Goal: Task Accomplishment & Management: Use online tool/utility

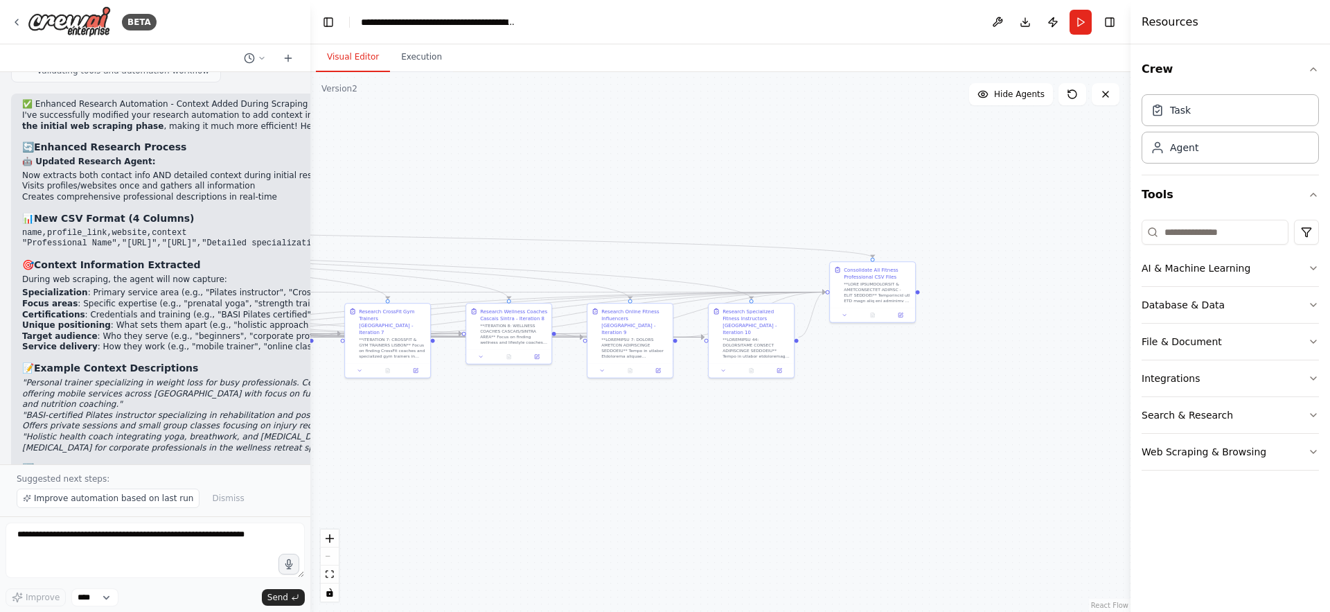
click at [349, 62] on button "Visual Editor" at bounding box center [353, 57] width 74 height 29
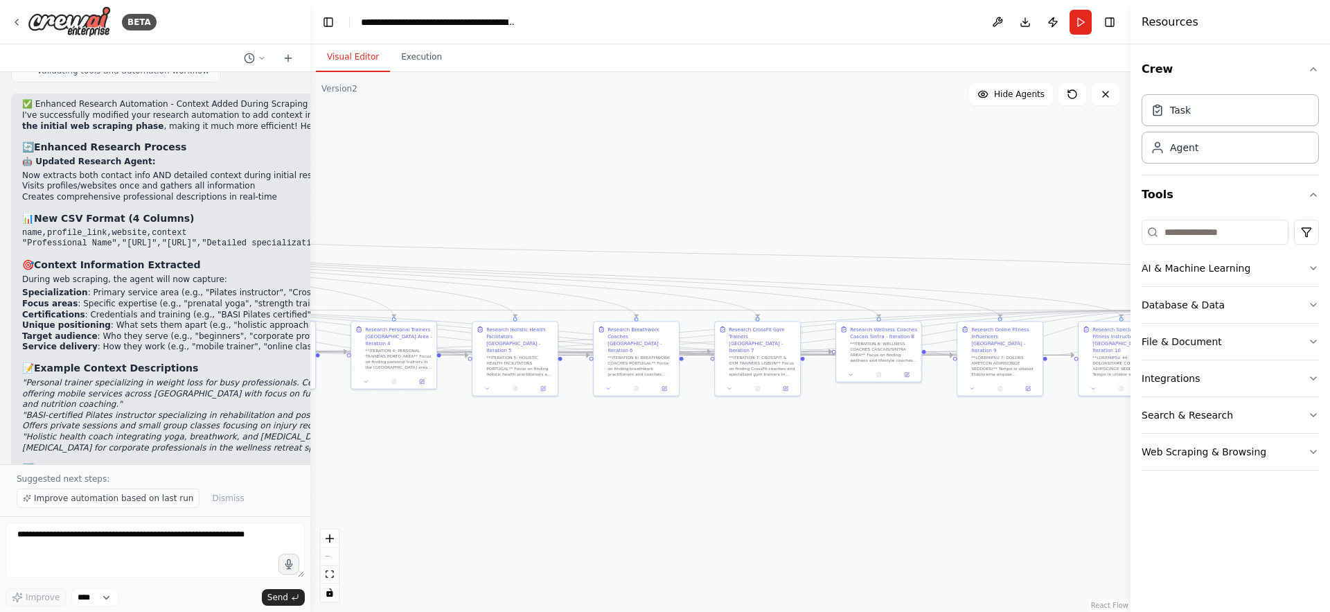
drag, startPoint x: 477, startPoint y: 194, endPoint x: 1052, endPoint y: 206, distance: 574.5
click at [1052, 206] on div ".deletable-edge-delete-btn { width: 20px; height: 20px; border: 0px solid #ffff…" at bounding box center [720, 342] width 820 height 540
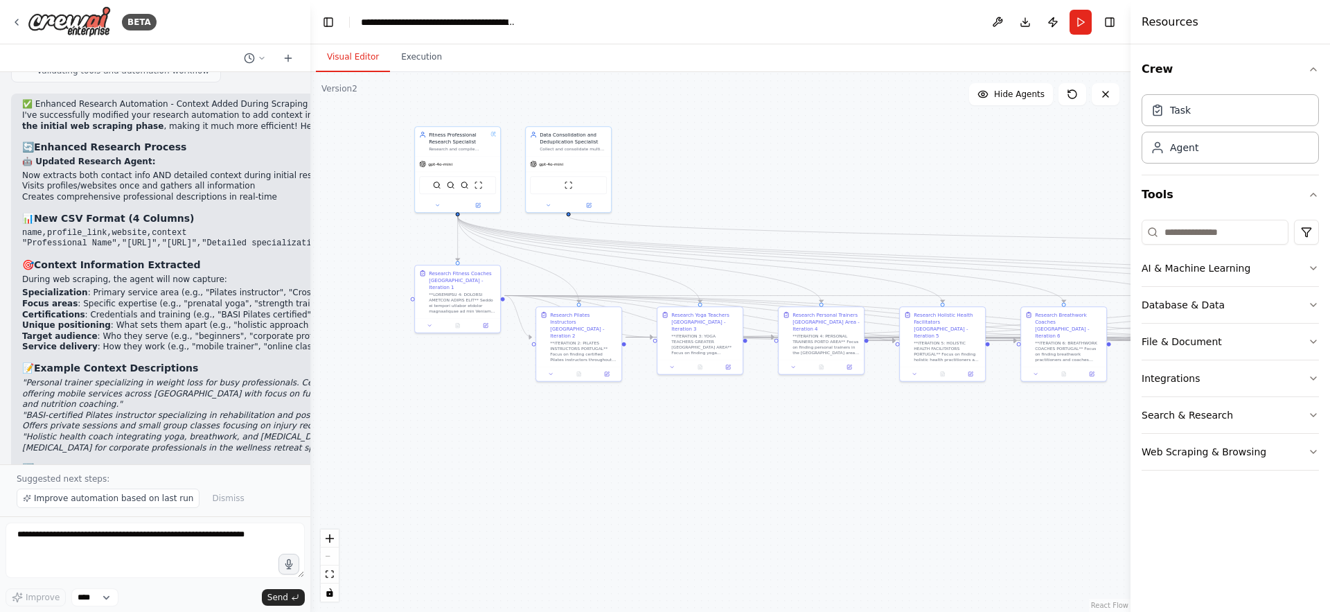
drag, startPoint x: 646, startPoint y: 225, endPoint x: 774, endPoint y: 227, distance: 127.5
click at [774, 227] on div ".deletable-edge-delete-btn { width: 20px; height: 20px; border: 0px solid #ffff…" at bounding box center [720, 342] width 820 height 540
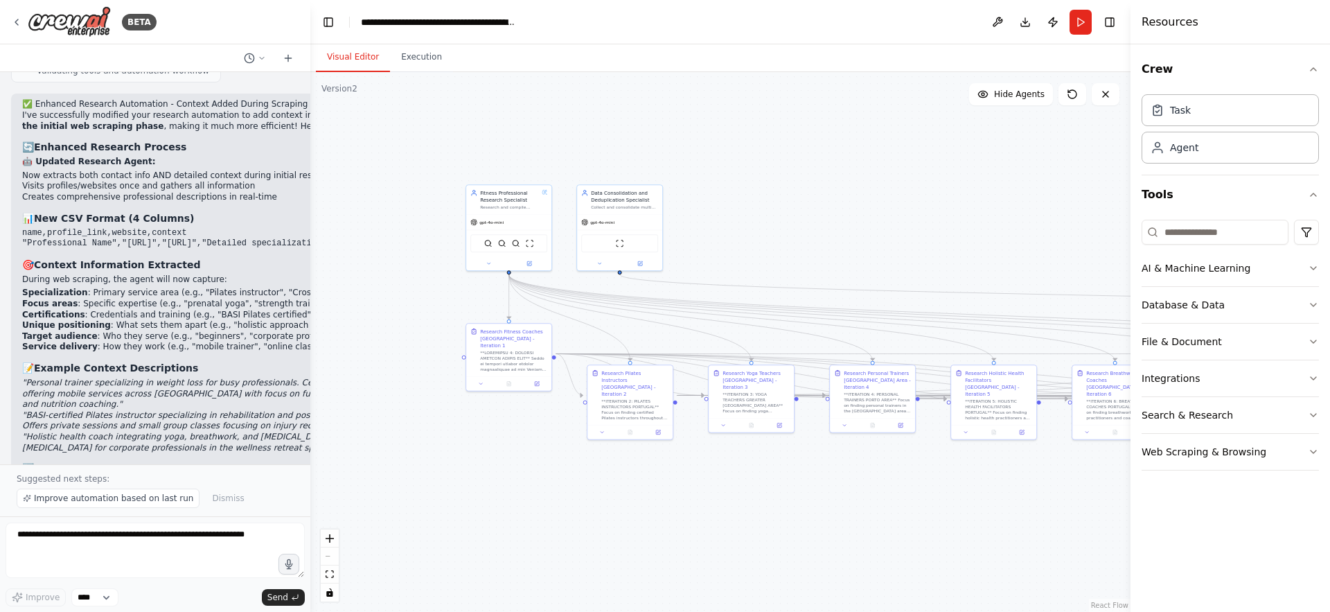
drag, startPoint x: 346, startPoint y: 186, endPoint x: 386, endPoint y: 236, distance: 64.1
click at [386, 236] on div ".deletable-edge-delete-btn { width: 20px; height: 20px; border: 0px solid #ffff…" at bounding box center [720, 342] width 820 height 540
click at [71, 497] on span "Improve automation based on last run" at bounding box center [113, 498] width 159 height 11
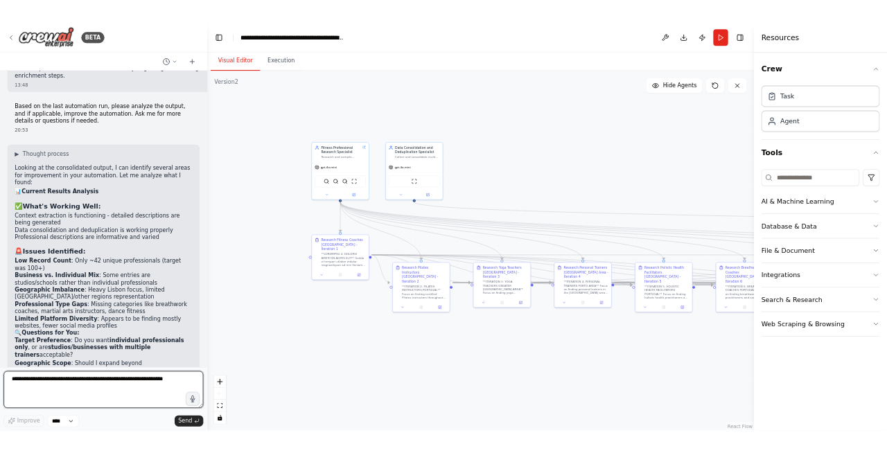
scroll to position [8983, 0]
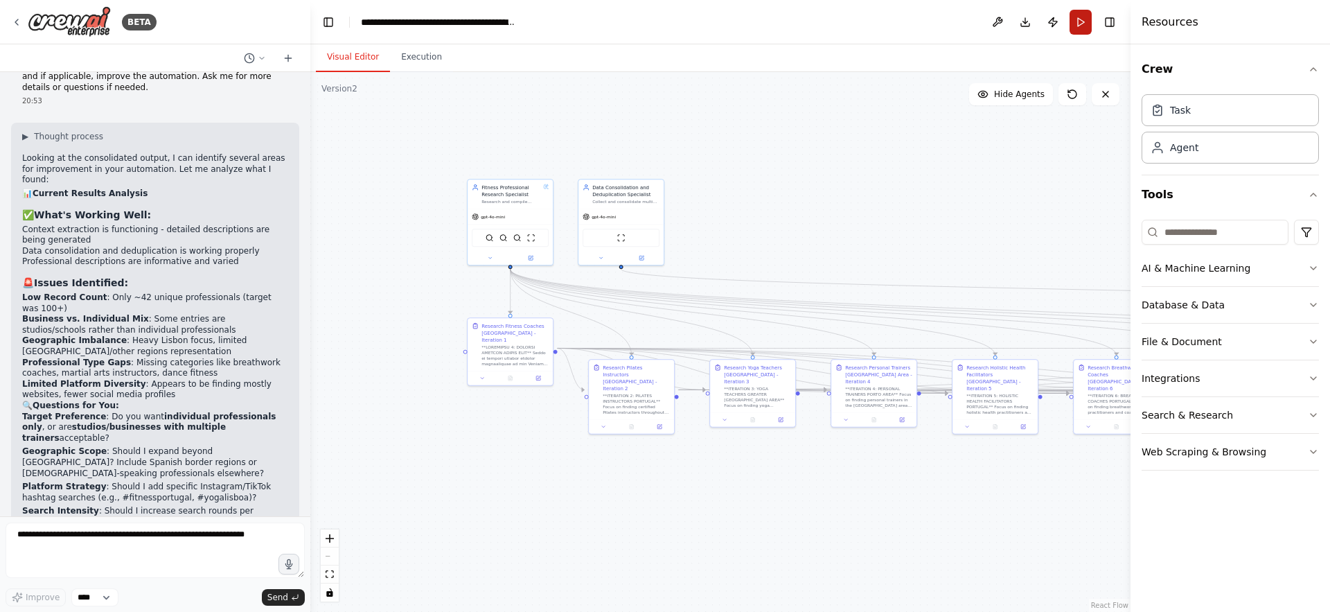
click at [1085, 24] on button "Run" at bounding box center [1081, 22] width 22 height 25
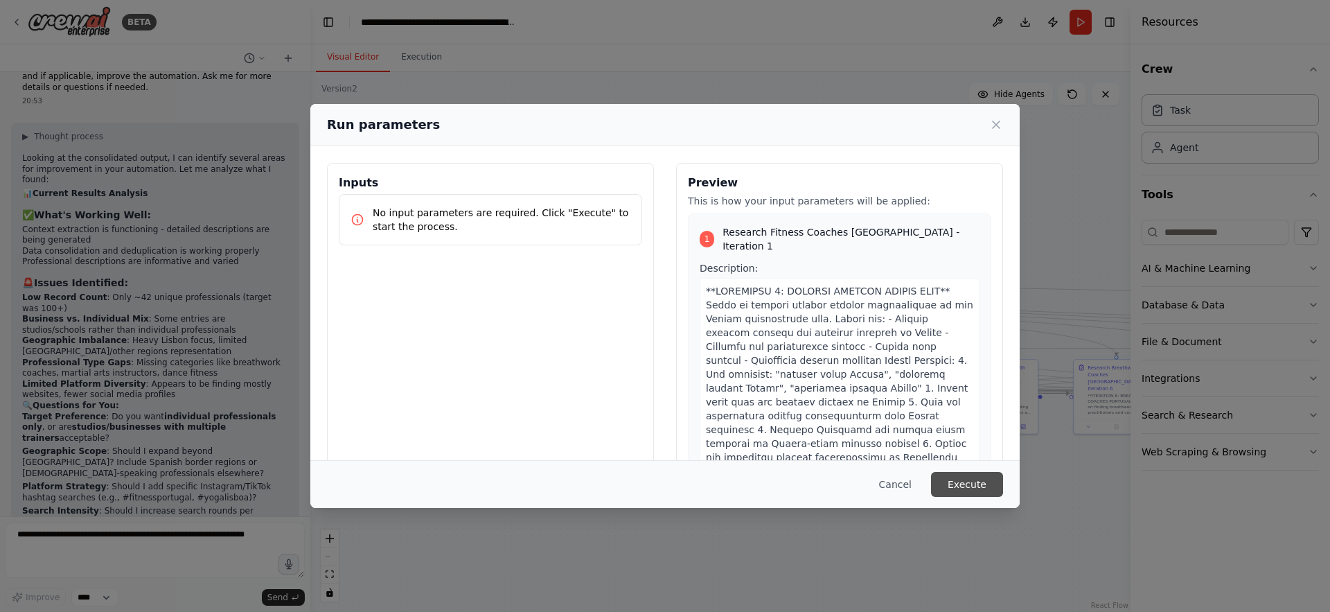
click at [978, 485] on button "Execute" at bounding box center [967, 484] width 72 height 25
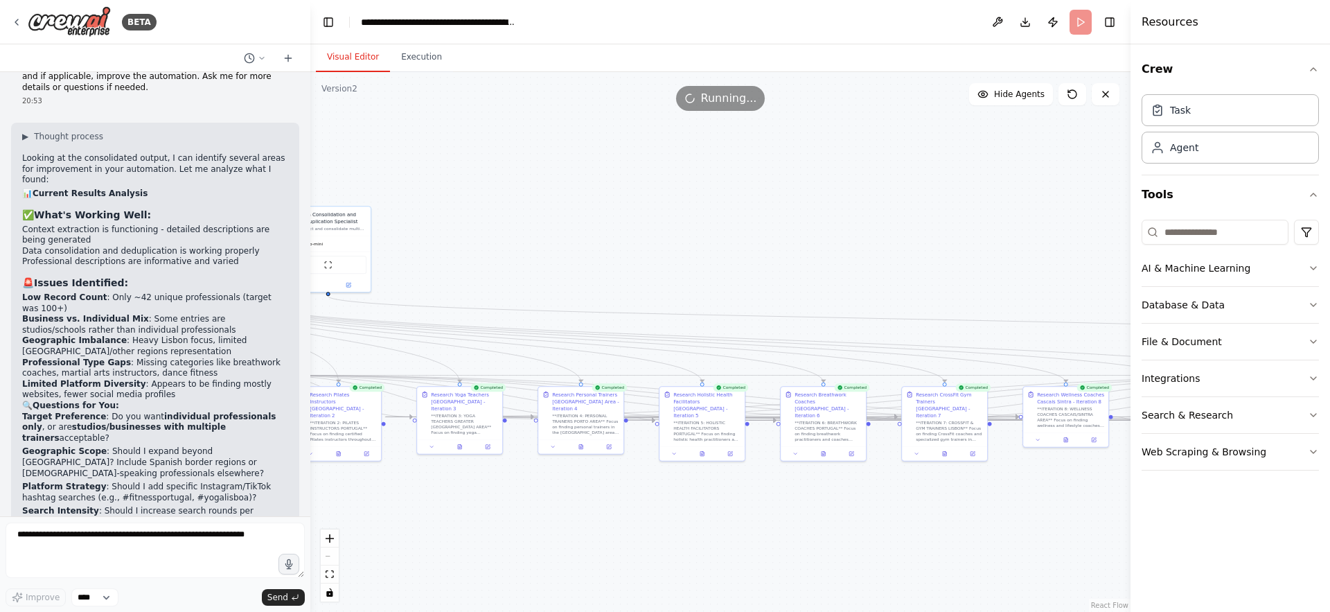
drag, startPoint x: 978, startPoint y: 485, endPoint x: 589, endPoint y: 501, distance: 389.7
click at [589, 501] on div ".deletable-edge-delete-btn { width: 20px; height: 20px; border: 0px solid #ffff…" at bounding box center [720, 342] width 820 height 540
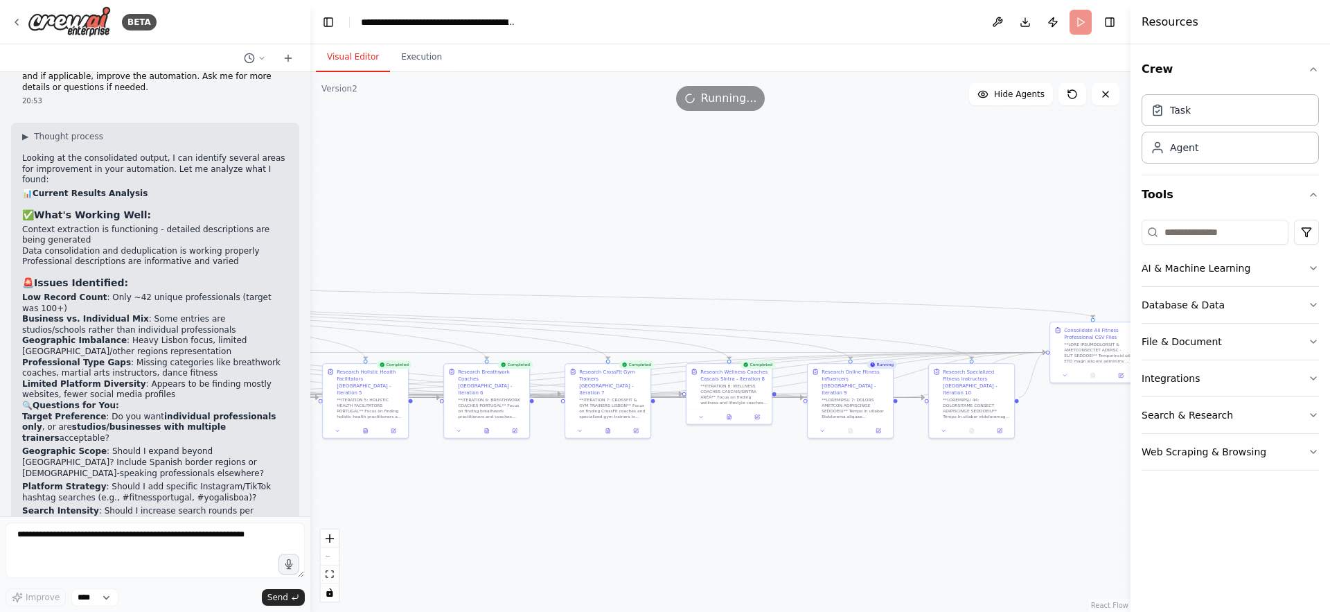
drag, startPoint x: 912, startPoint y: 513, endPoint x: 671, endPoint y: 500, distance: 240.7
click at [671, 500] on div ".deletable-edge-delete-btn { width: 20px; height: 20px; border: 0px solid #ffff…" at bounding box center [720, 342] width 820 height 540
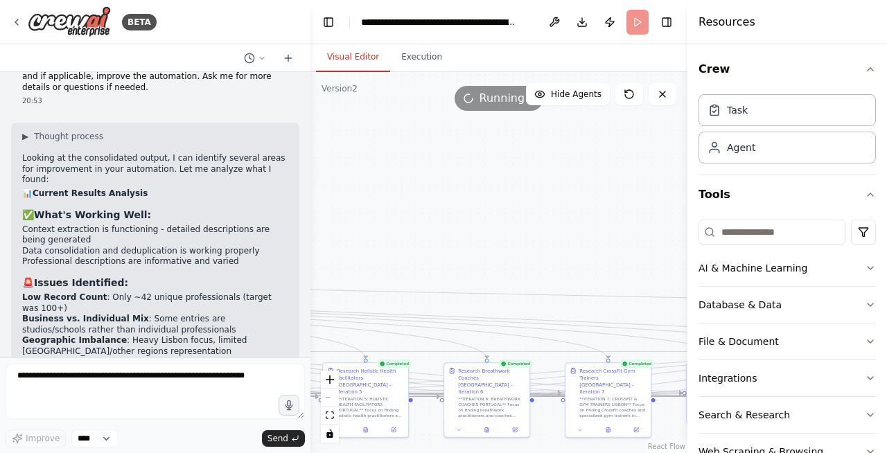
scroll to position [8853, 0]
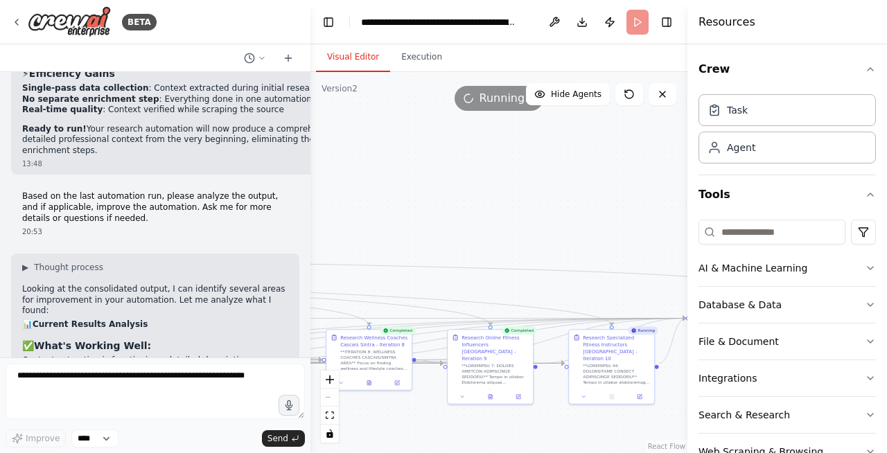
drag, startPoint x: 624, startPoint y: 247, endPoint x: 258, endPoint y: 215, distance: 367.2
click at [258, 215] on div "BETA You are a research agent specialized in finding professionals online. Your…" at bounding box center [443, 226] width 887 height 453
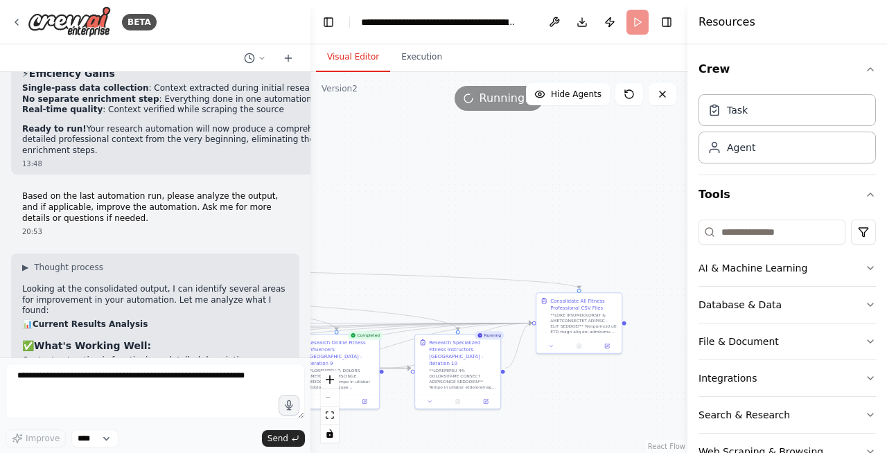
drag, startPoint x: 628, startPoint y: 200, endPoint x: 455, endPoint y: 203, distance: 172.5
click at [455, 203] on div ".deletable-edge-delete-btn { width: 20px; height: 20px; border: 0px solid #ffff…" at bounding box center [498, 262] width 377 height 381
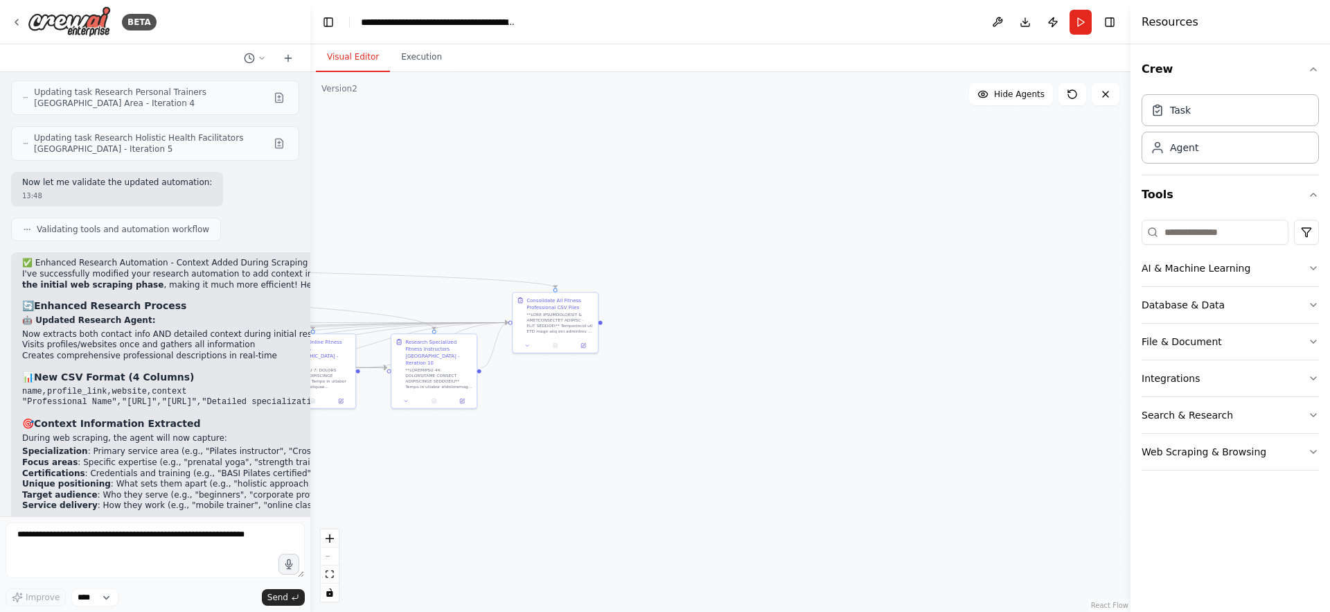
scroll to position [8361, 0]
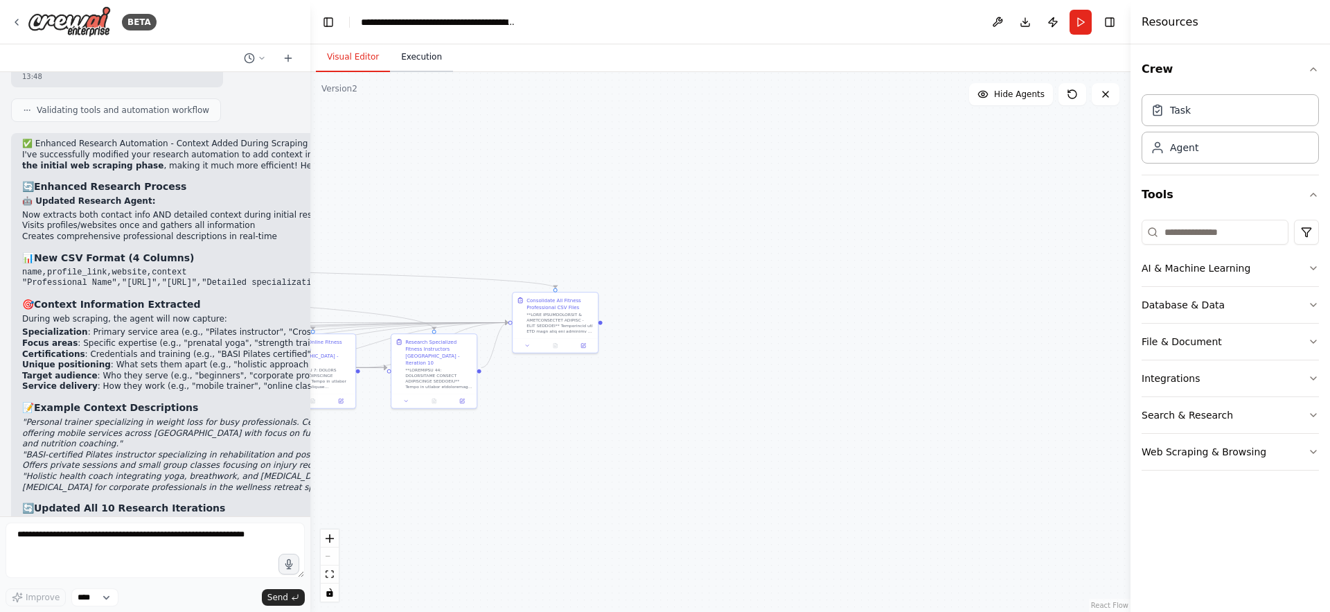
click at [422, 58] on button "Execution" at bounding box center [421, 57] width 63 height 29
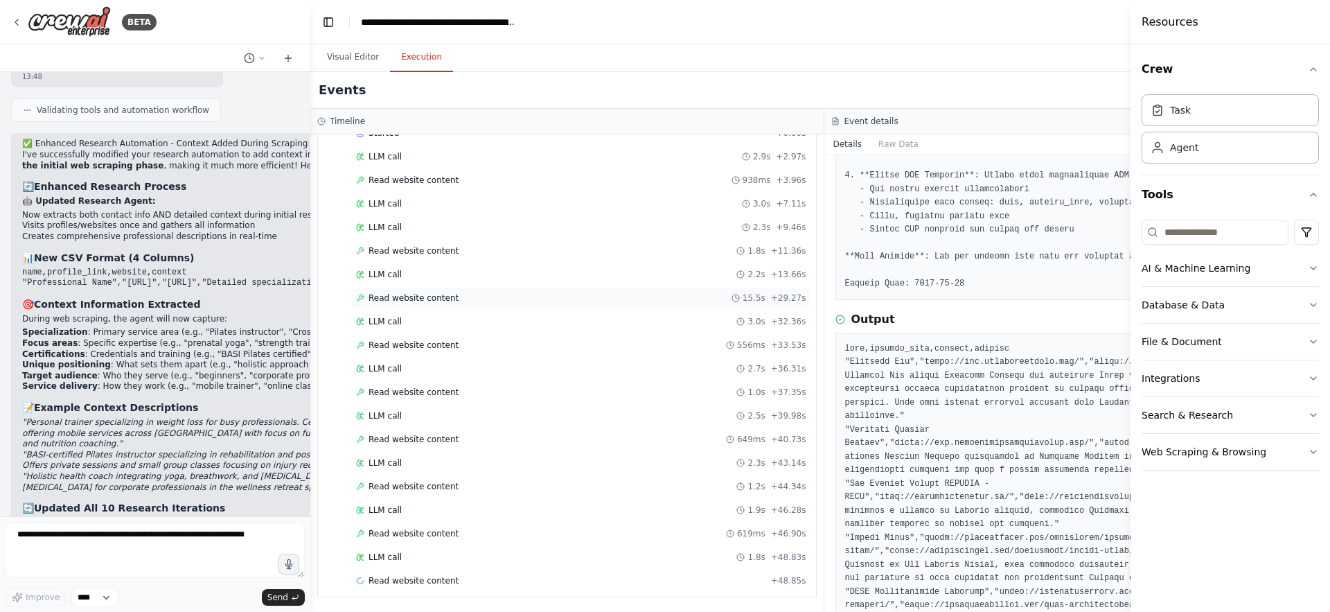
scroll to position [2133, 0]
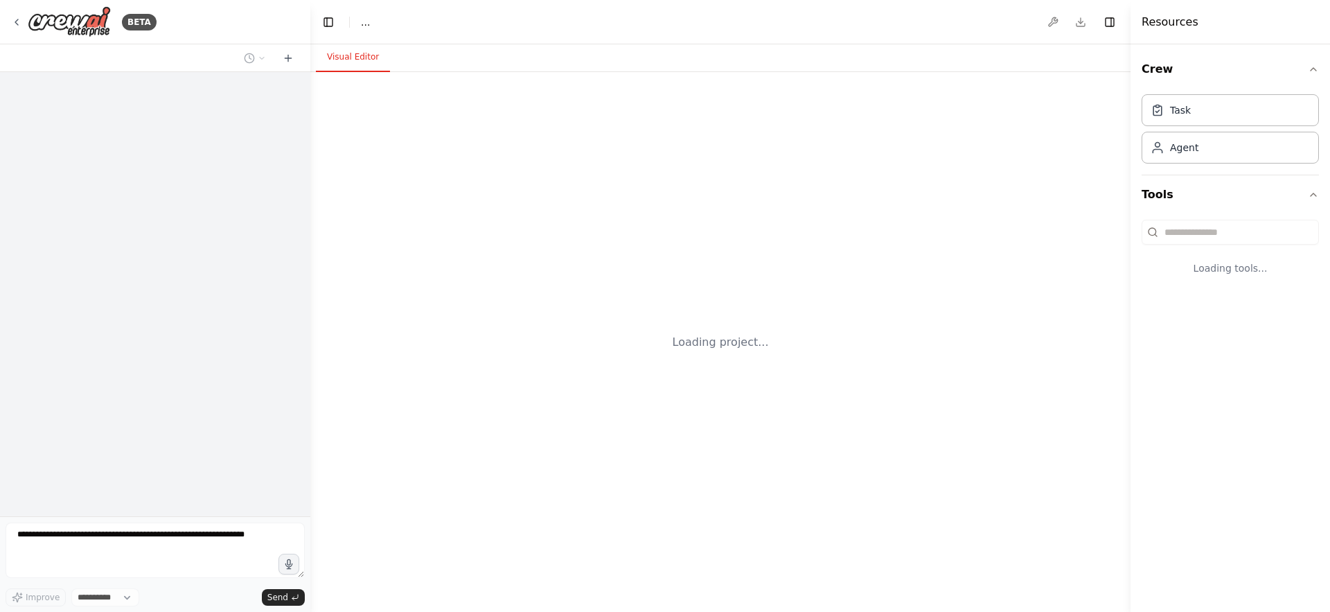
select select "****"
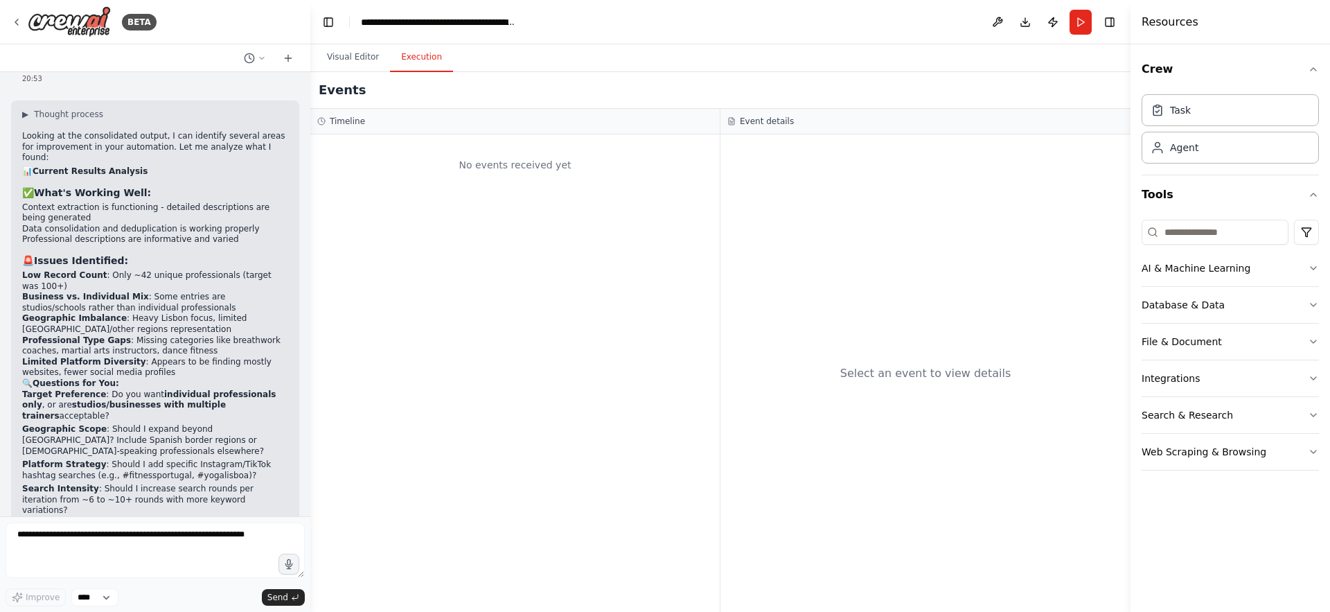
click at [427, 59] on button "Execution" at bounding box center [421, 57] width 63 height 29
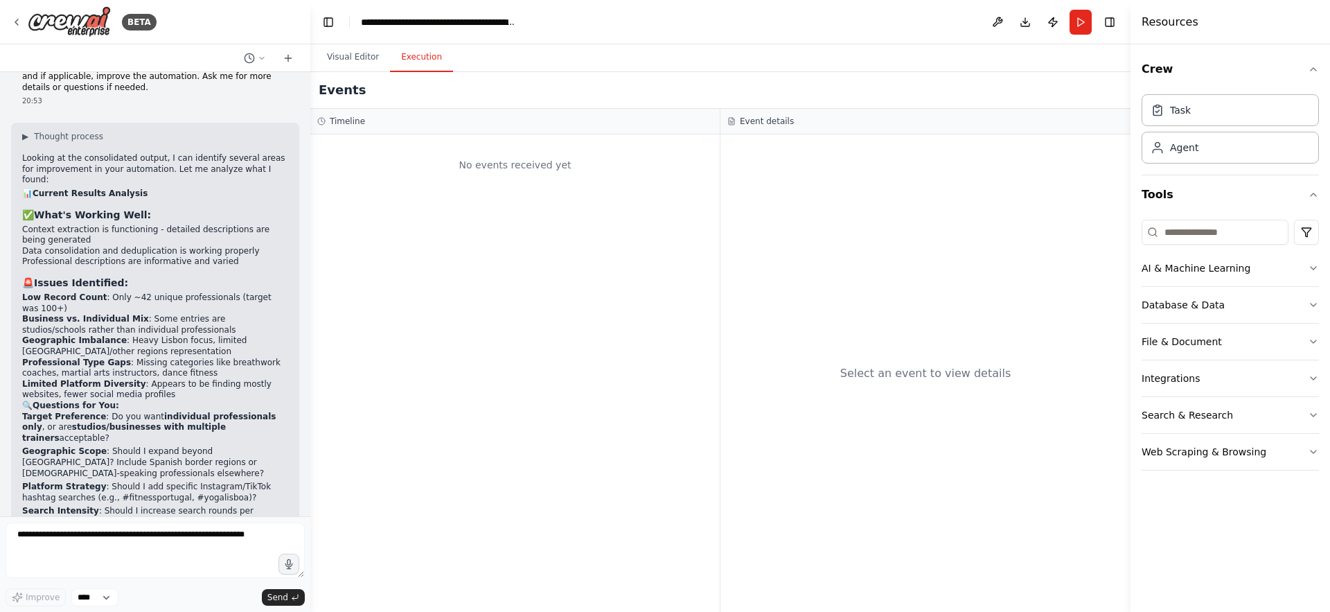
click at [933, 308] on div "Select an event to view details" at bounding box center [926, 372] width 410 height 477
click at [495, 188] on div "No events received yet" at bounding box center [514, 372] width 409 height 477
click at [341, 56] on button "Visual Editor" at bounding box center [353, 57] width 74 height 29
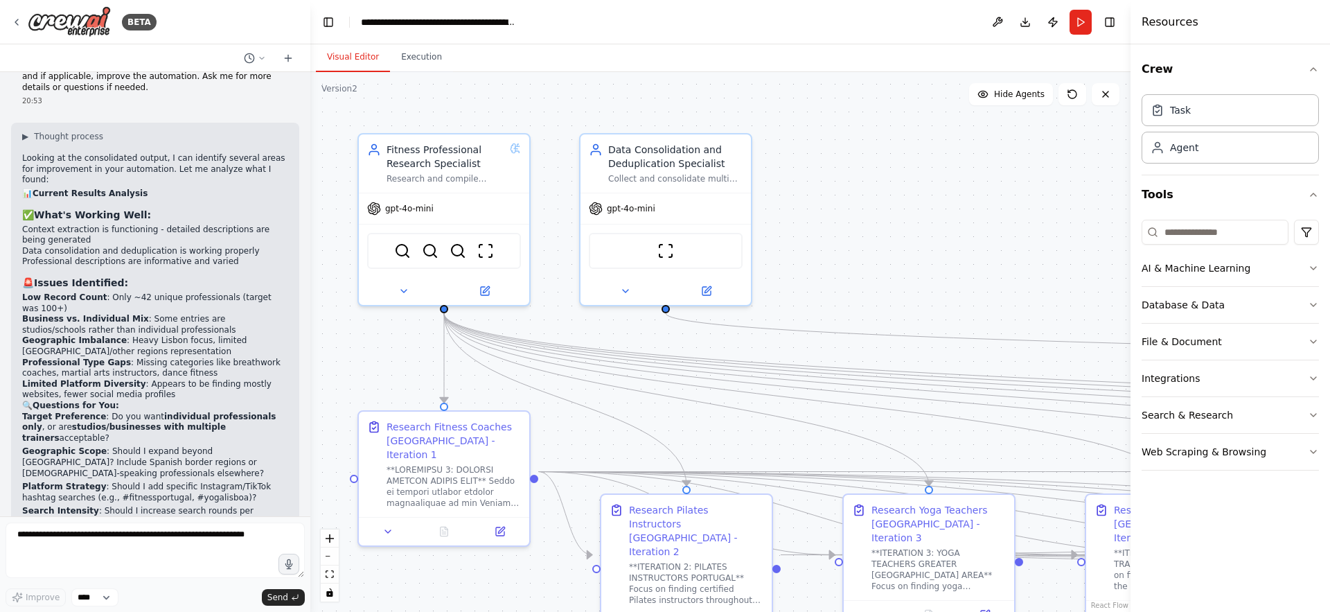
drag, startPoint x: 1025, startPoint y: 356, endPoint x: 545, endPoint y: 136, distance: 528.9
click at [545, 136] on div ".deletable-edge-delete-btn { width: 20px; height: 20px; border: 0px solid #ffff…" at bounding box center [720, 342] width 820 height 540
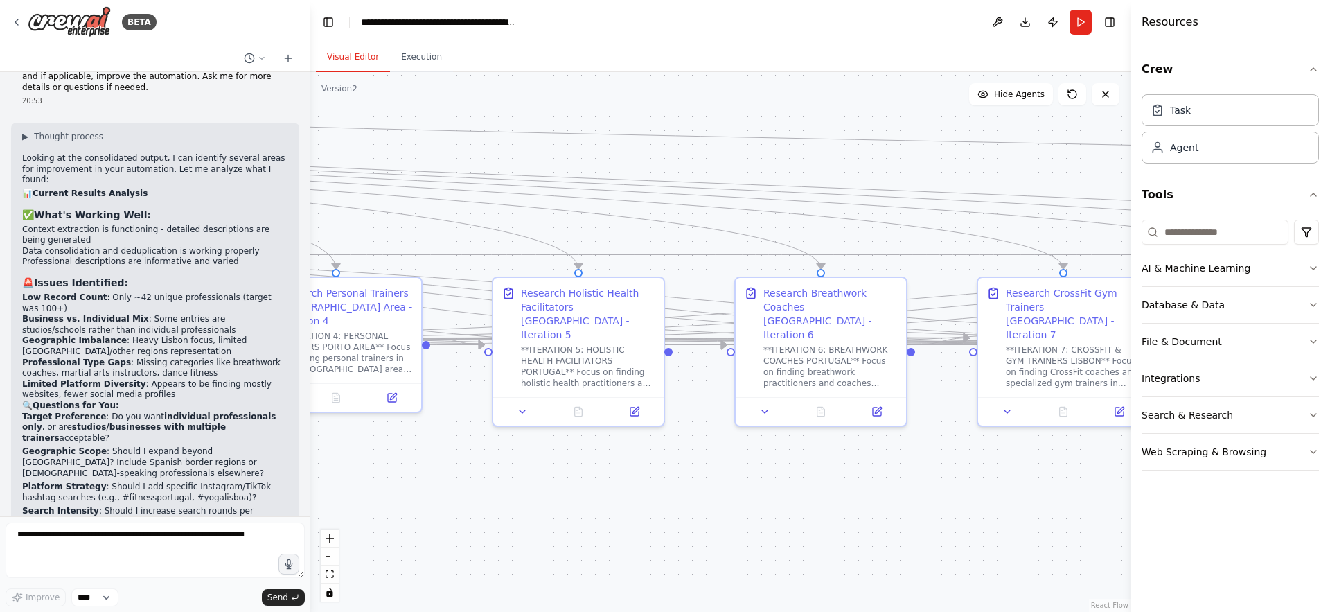
drag, startPoint x: 889, startPoint y: 154, endPoint x: 512, endPoint y: 149, distance: 376.9
click at [512, 149] on div ".deletable-edge-delete-btn { width: 20px; height: 20px; border: 0px solid #ffff…" at bounding box center [720, 342] width 820 height 540
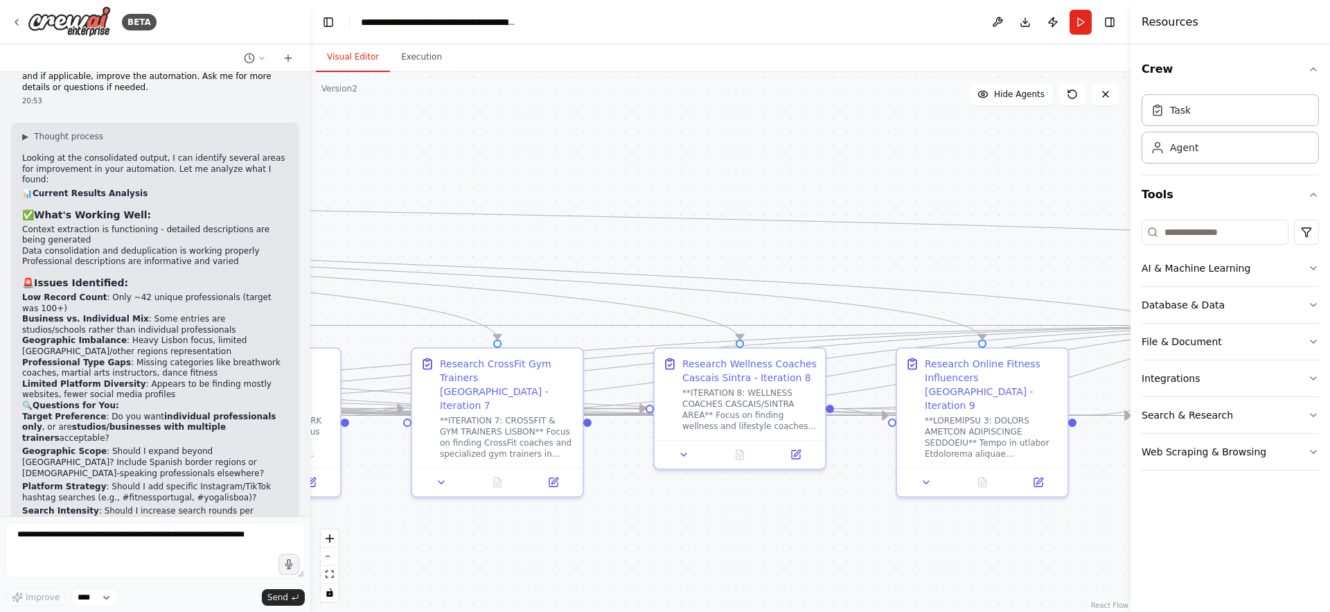
drag, startPoint x: 1008, startPoint y: 266, endPoint x: 432, endPoint y: 340, distance: 580.5
click at [433, 340] on div ".deletable-edge-delete-btn { width: 20px; height: 20px; border: 0px solid #ffff…" at bounding box center [720, 342] width 820 height 540
drag, startPoint x: 788, startPoint y: 288, endPoint x: 386, endPoint y: 342, distance: 406.2
click at [386, 342] on div ".deletable-edge-delete-btn { width: 20px; height: 20px; border: 0px solid #ffff…" at bounding box center [720, 342] width 820 height 540
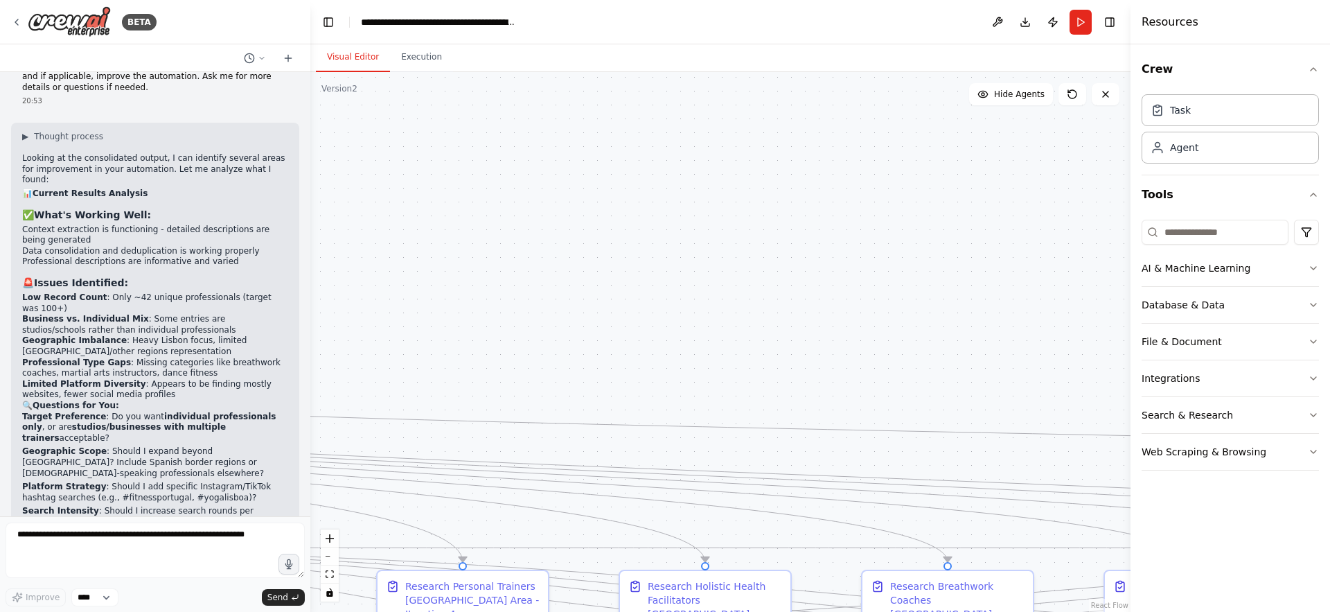
drag, startPoint x: 326, startPoint y: 248, endPoint x: 1035, endPoint y: 472, distance: 743.3
click at [1035, 472] on div ".deletable-edge-delete-btn { width: 20px; height: 20px; border: 0px solid #ffff…" at bounding box center [720, 342] width 820 height 540
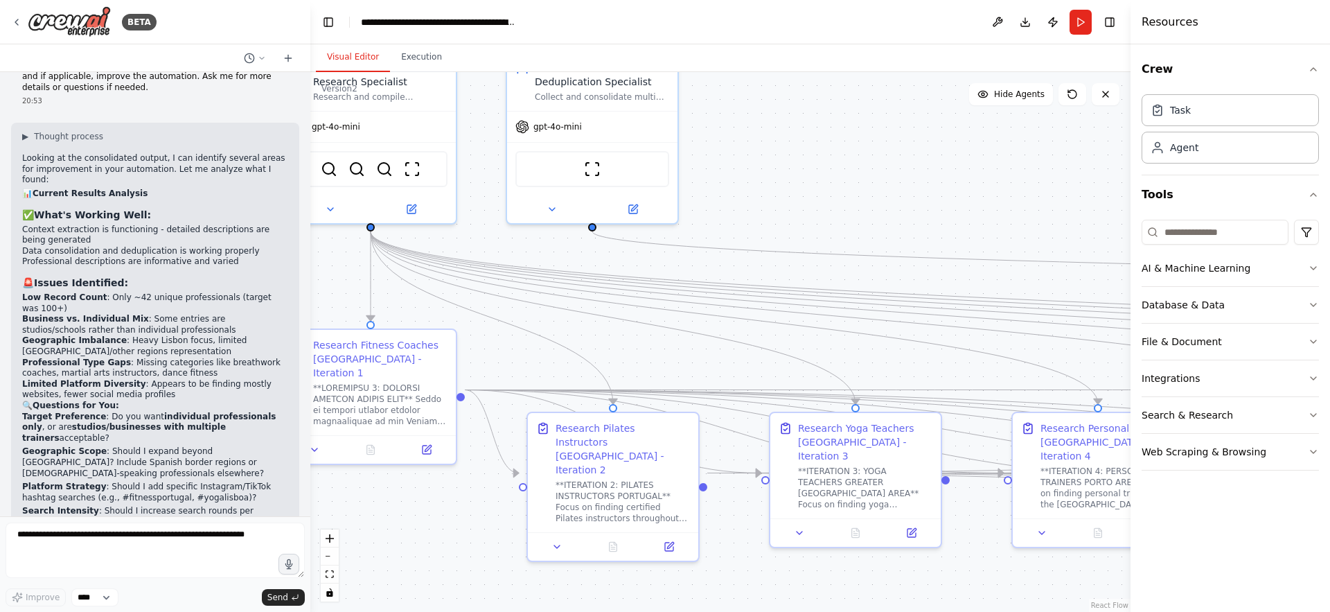
drag, startPoint x: 502, startPoint y: 399, endPoint x: 1135, endPoint y: 235, distance: 653.5
click at [1135, 235] on div "BETA You are a research agent specialized in finding professionals online. Your…" at bounding box center [665, 306] width 1330 height 612
click at [635, 102] on div "Data Consolidation and Deduplication Specialist Collect and consolidate multipl…" at bounding box center [596, 77] width 170 height 58
click at [554, 206] on icon at bounding box center [556, 205] width 11 height 11
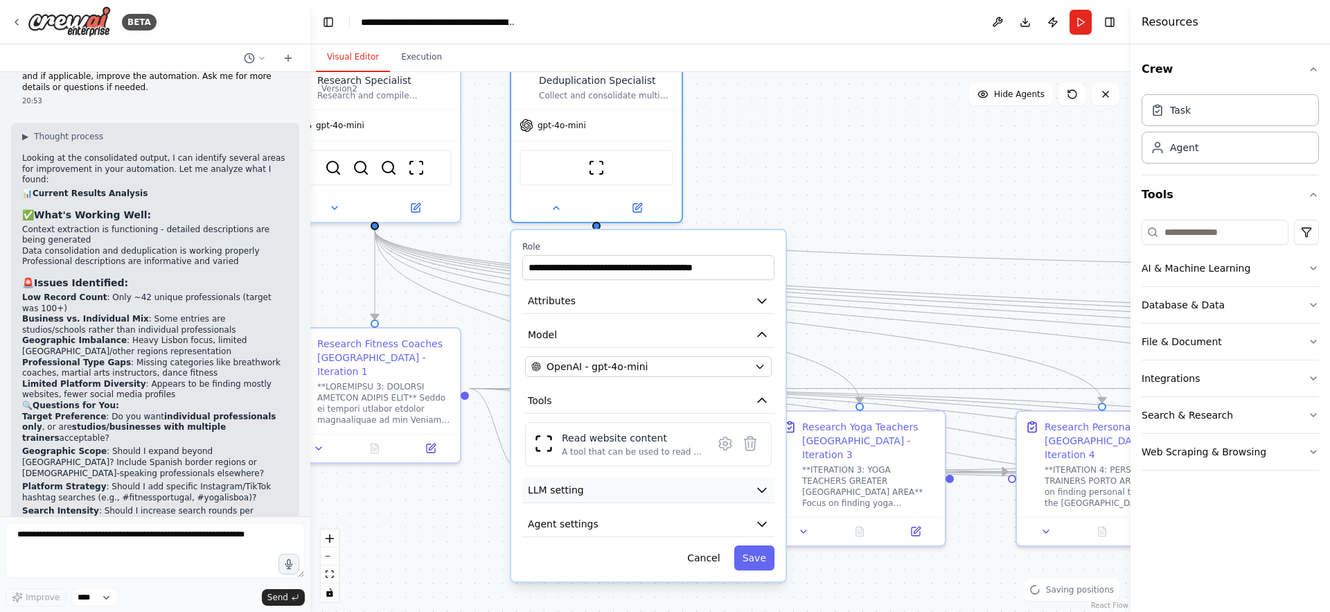
click at [628, 486] on button "LLM setting" at bounding box center [648, 490] width 252 height 26
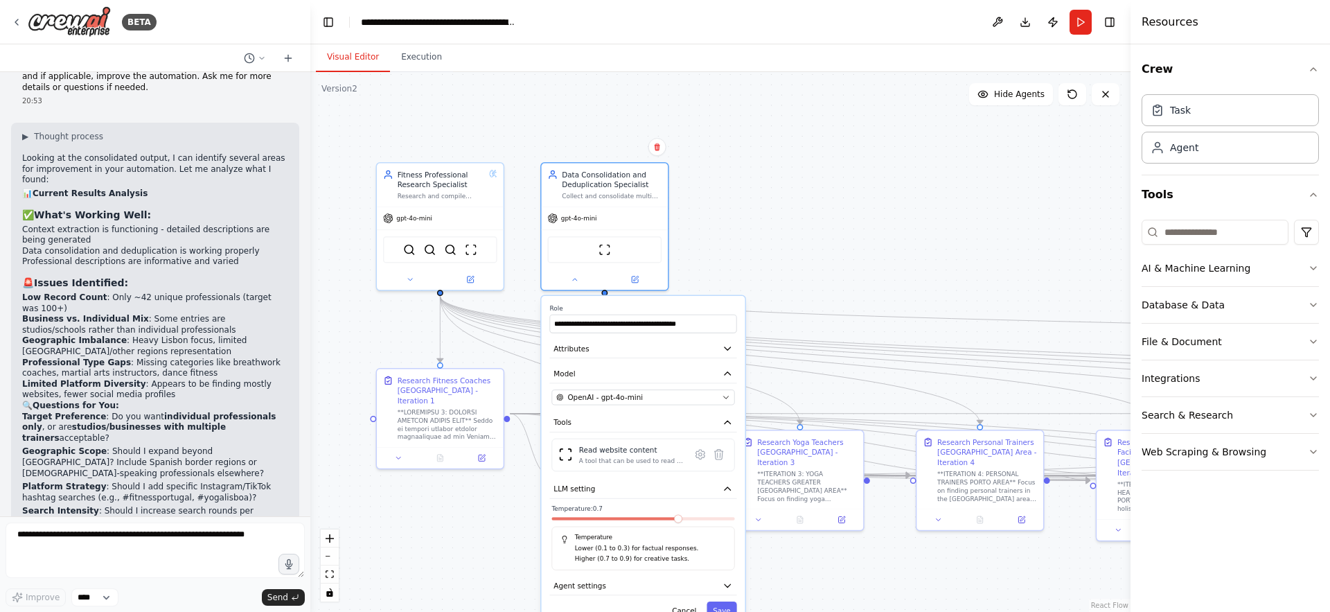
click at [562, 520] on div at bounding box center [643, 520] width 183 height 7
click at [563, 517] on span at bounding box center [616, 518] width 128 height 3
drag, startPoint x: 568, startPoint y: 513, endPoint x: 542, endPoint y: 518, distance: 26.2
click at [552, 513] on span "Temperature: 0.1" at bounding box center [577, 508] width 51 height 8
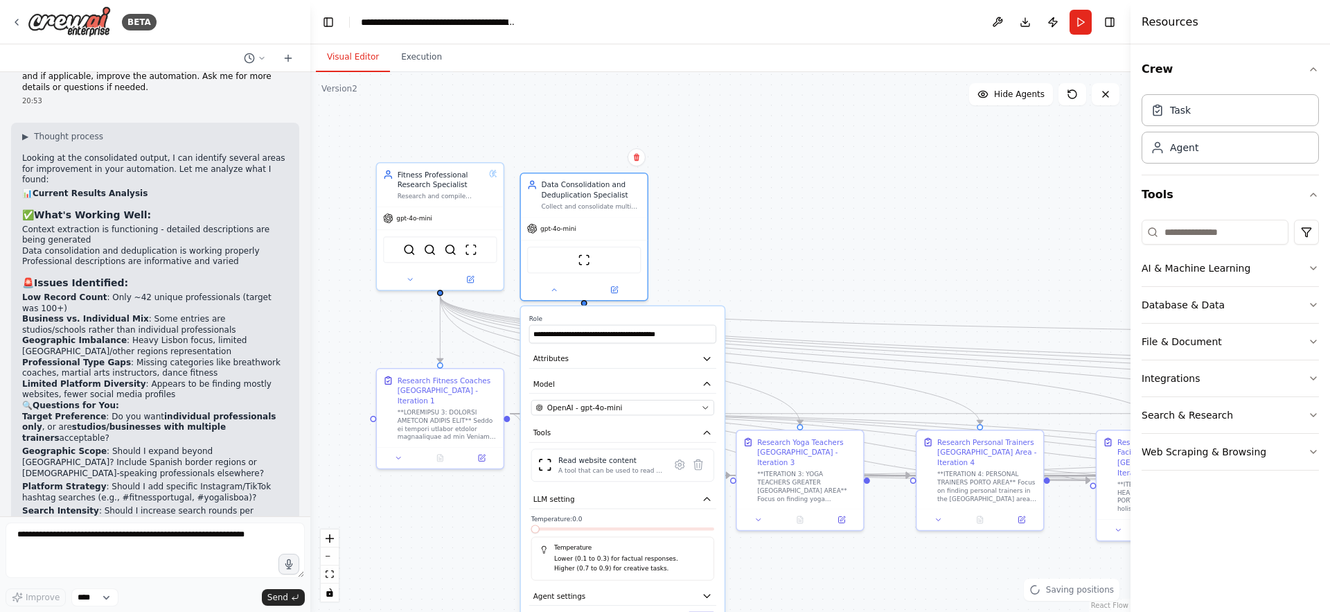
click at [531, 531] on span at bounding box center [535, 528] width 8 height 8
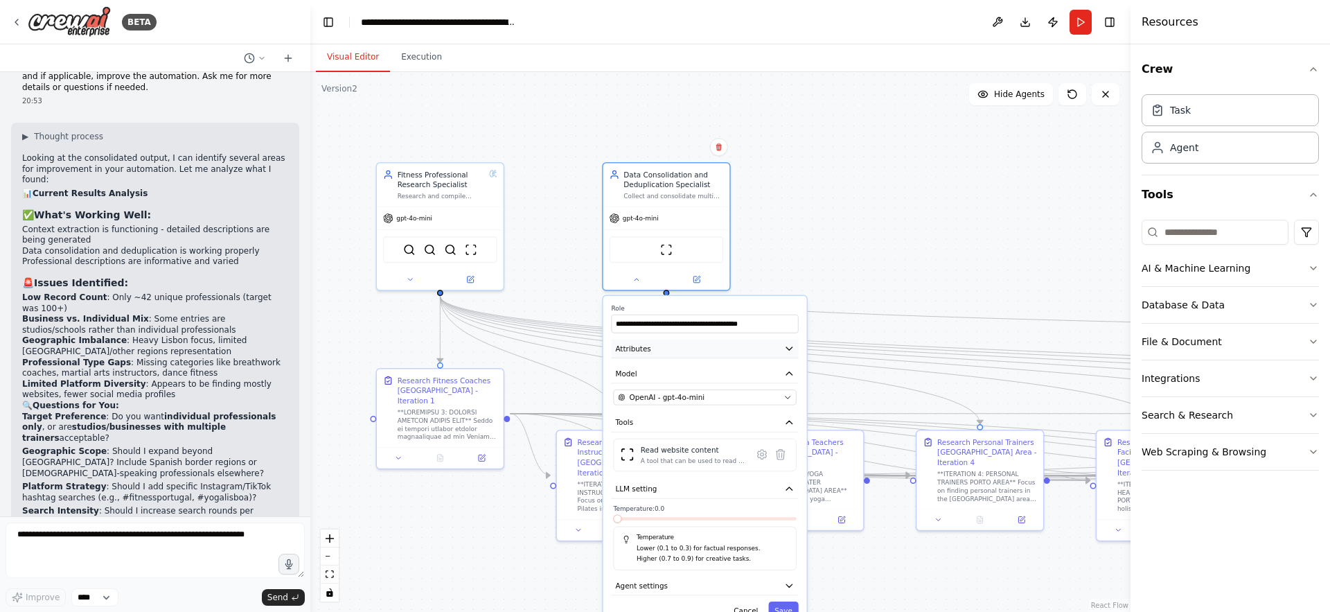
drag, startPoint x: 614, startPoint y: 354, endPoint x: 695, endPoint y: 342, distance: 82.0
click at [695, 342] on button "Attributes" at bounding box center [705, 348] width 187 height 19
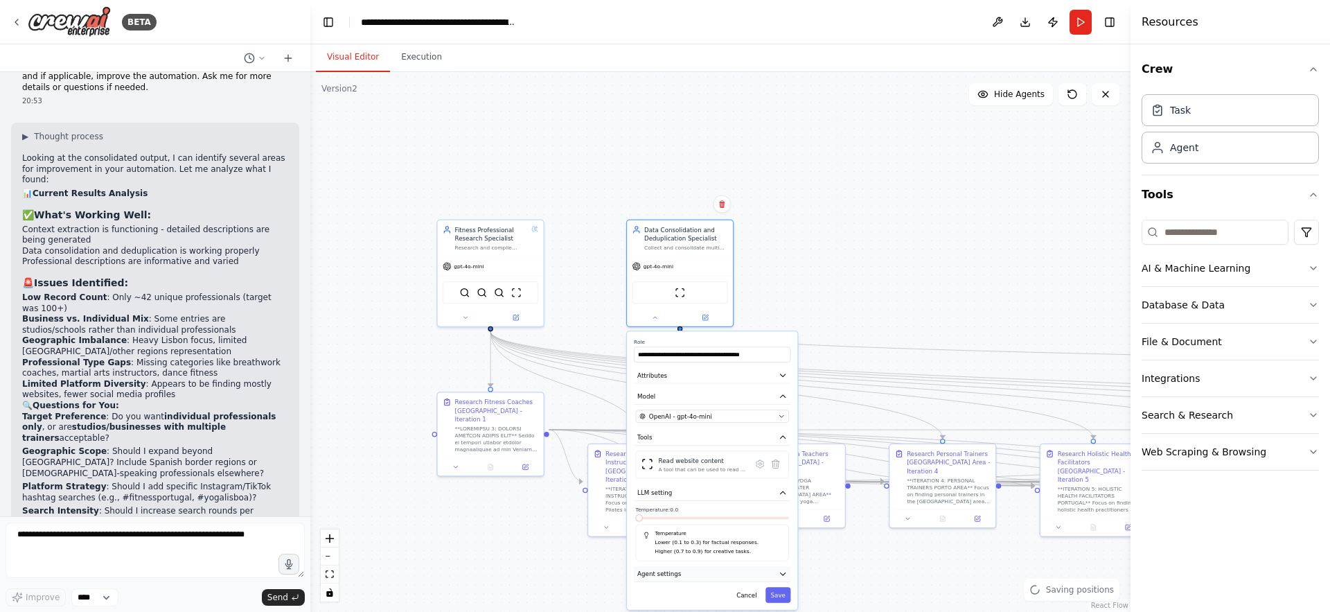
click at [755, 569] on button "Agent settings" at bounding box center [712, 574] width 157 height 16
click at [741, 581] on button "Agent settings" at bounding box center [712, 574] width 157 height 16
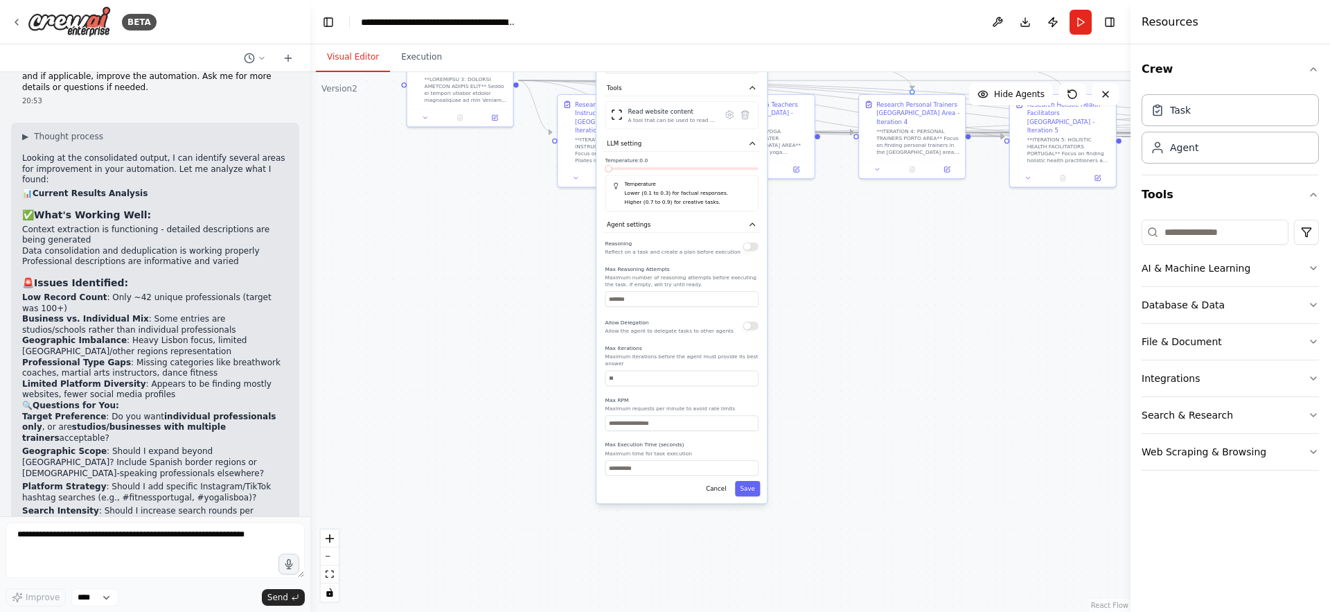
drag, startPoint x: 825, startPoint y: 566, endPoint x: 794, endPoint y: 216, distance: 351.3
click at [794, 217] on div ".deletable-edge-delete-btn { width: 20px; height: 20px; border: 0px solid #ffff…" at bounding box center [720, 342] width 820 height 540
click at [699, 378] on input "number" at bounding box center [681, 378] width 153 height 15
type input "*"
click at [746, 488] on button "Save" at bounding box center [746, 488] width 25 height 15
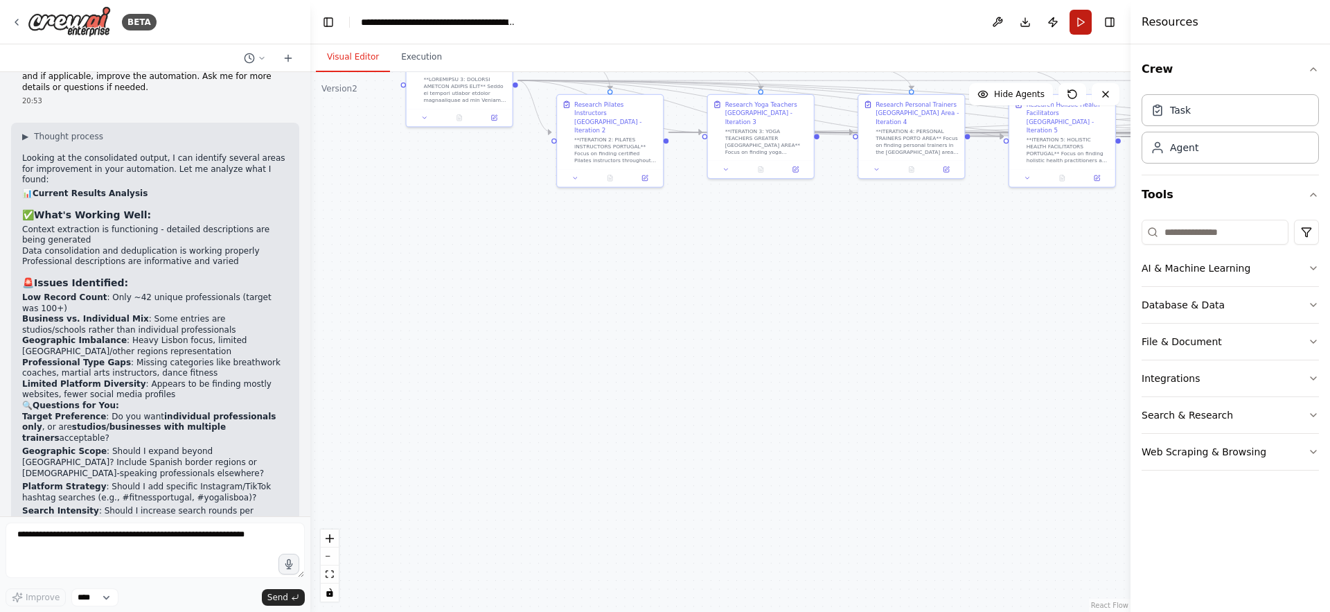
click at [1078, 17] on button "Run" at bounding box center [1081, 22] width 22 height 25
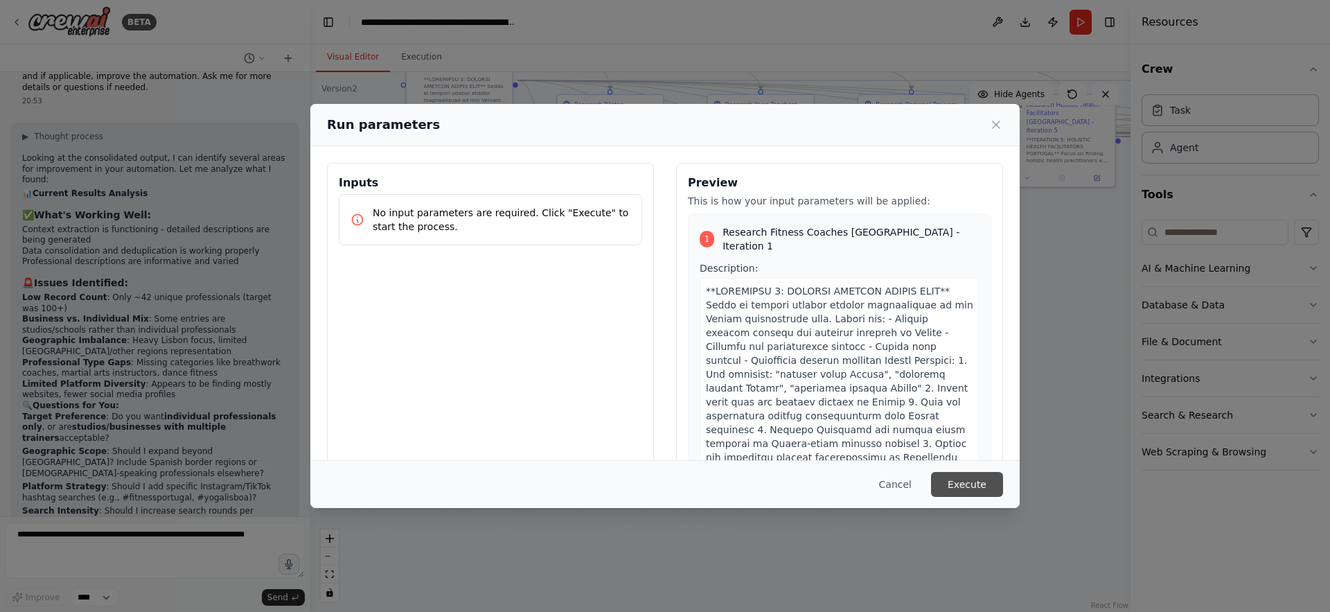
click at [966, 479] on button "Execute" at bounding box center [967, 484] width 72 height 25
click at [966, 479] on div ".deletable-edge-delete-btn { width: 20px; height: 20px; border: 0px solid #ffff…" at bounding box center [720, 342] width 820 height 540
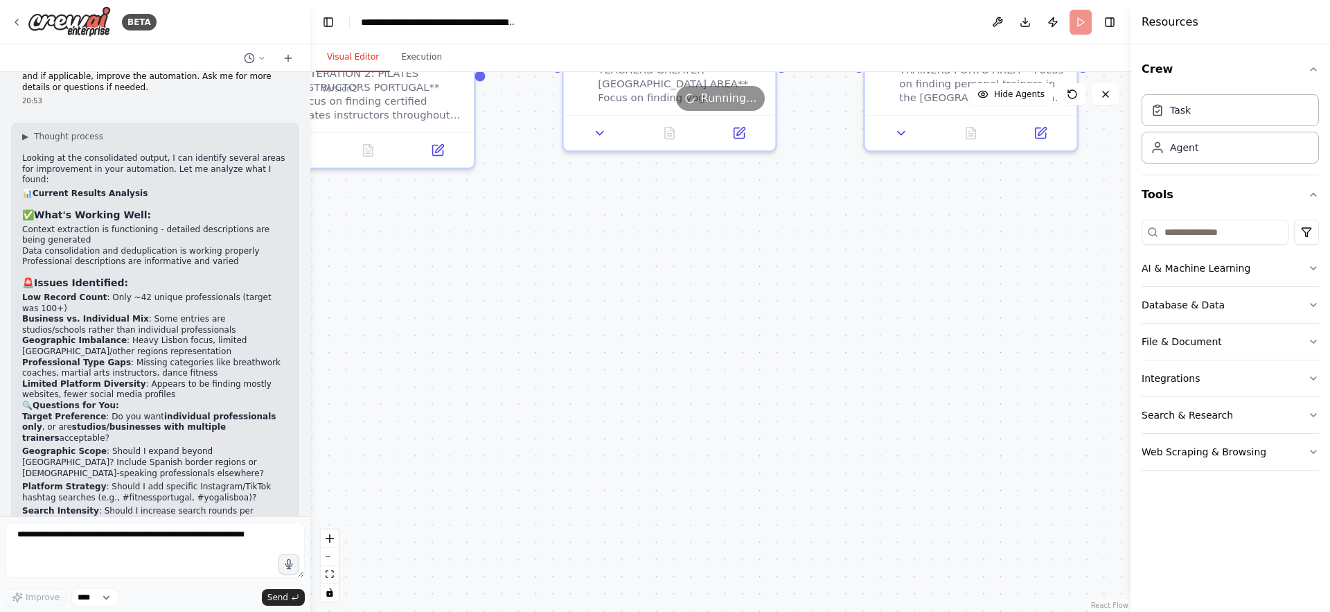
drag, startPoint x: 679, startPoint y: 414, endPoint x: 799, endPoint y: 703, distance: 312.2
click at [799, 611] on html "BETA You are a research agent specialized in finding professionals online. Your…" at bounding box center [665, 306] width 1330 height 612
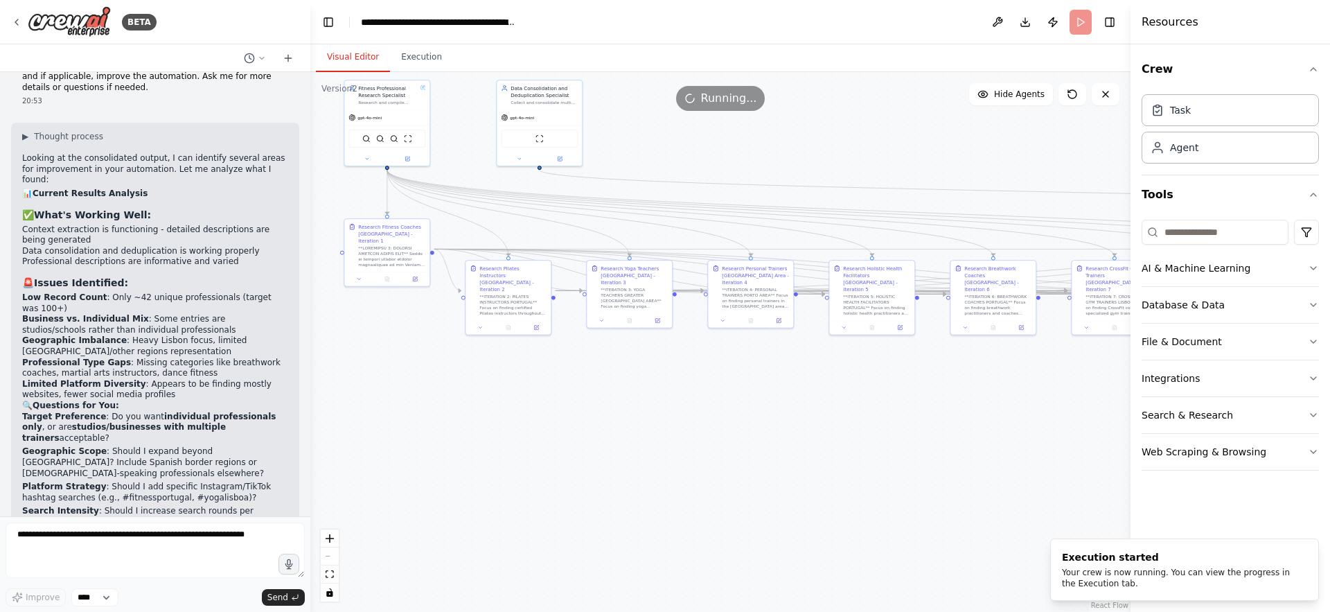
drag, startPoint x: 849, startPoint y: 377, endPoint x: 728, endPoint y: 416, distance: 126.9
click at [728, 416] on div ".deletable-edge-delete-btn { width: 20px; height: 20px; border: 0px solid #ffff…" at bounding box center [720, 342] width 820 height 540
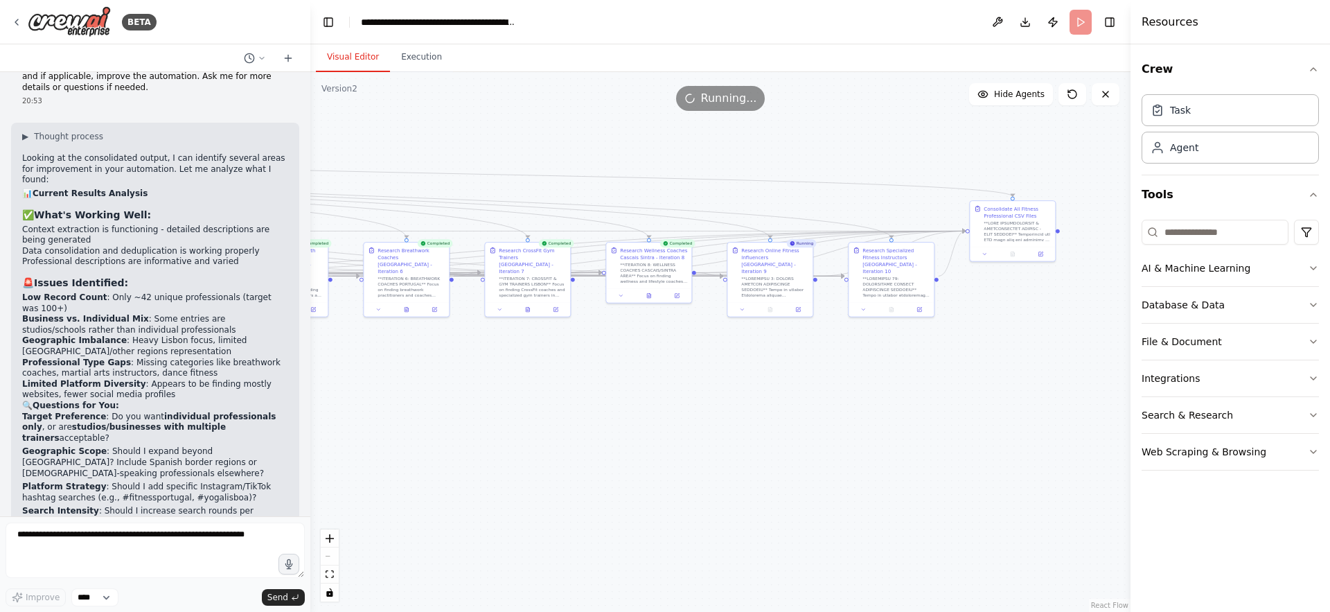
drag, startPoint x: 1024, startPoint y: 452, endPoint x: 453, endPoint y: 425, distance: 571.5
click at [453, 425] on div ".deletable-edge-delete-btn { width: 20px; height: 20px; border: 0px solid #ffff…" at bounding box center [720, 342] width 820 height 540
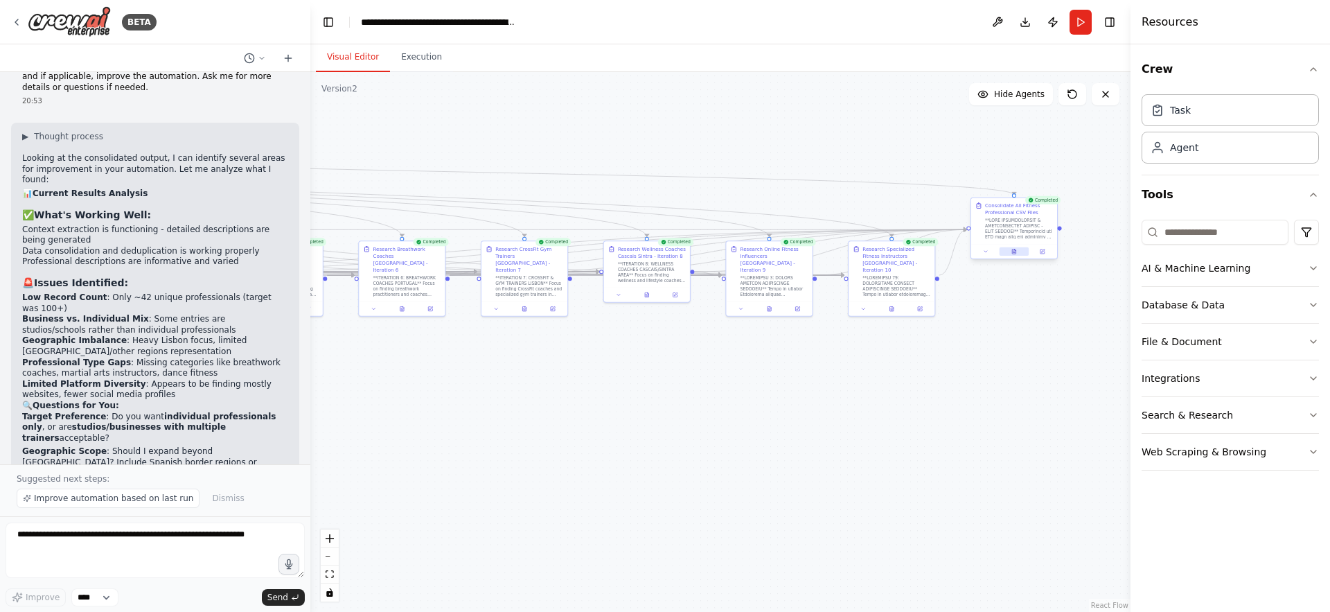
click at [1016, 252] on icon at bounding box center [1013, 251] width 3 height 5
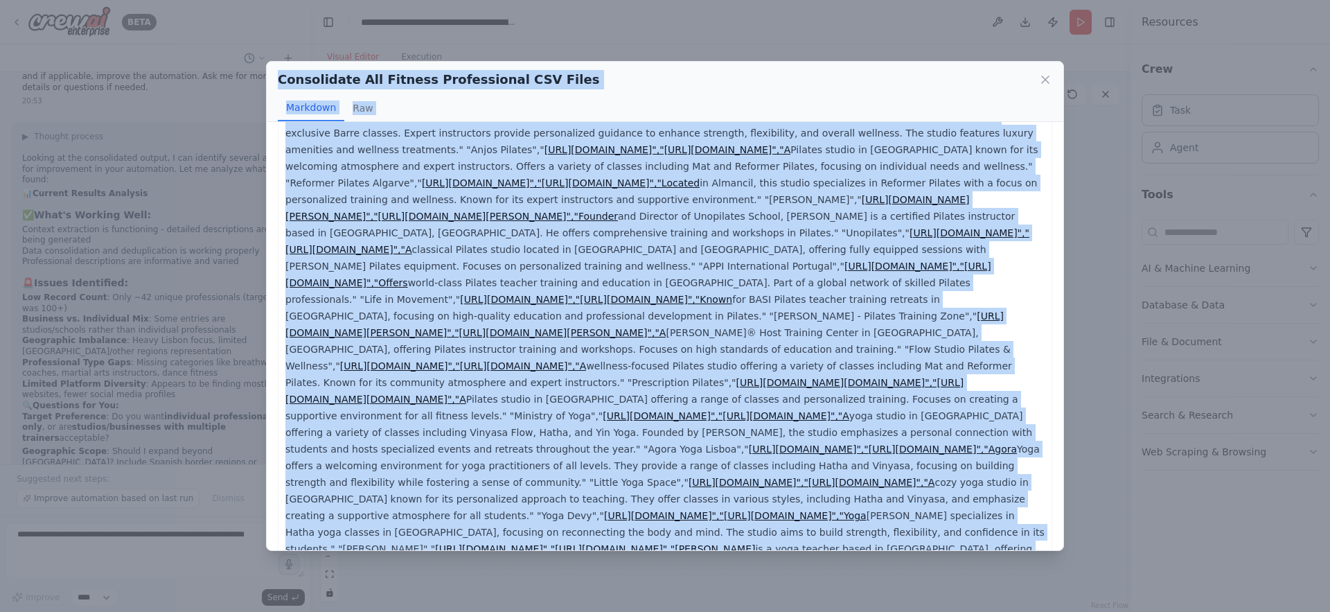
scroll to position [0, 0]
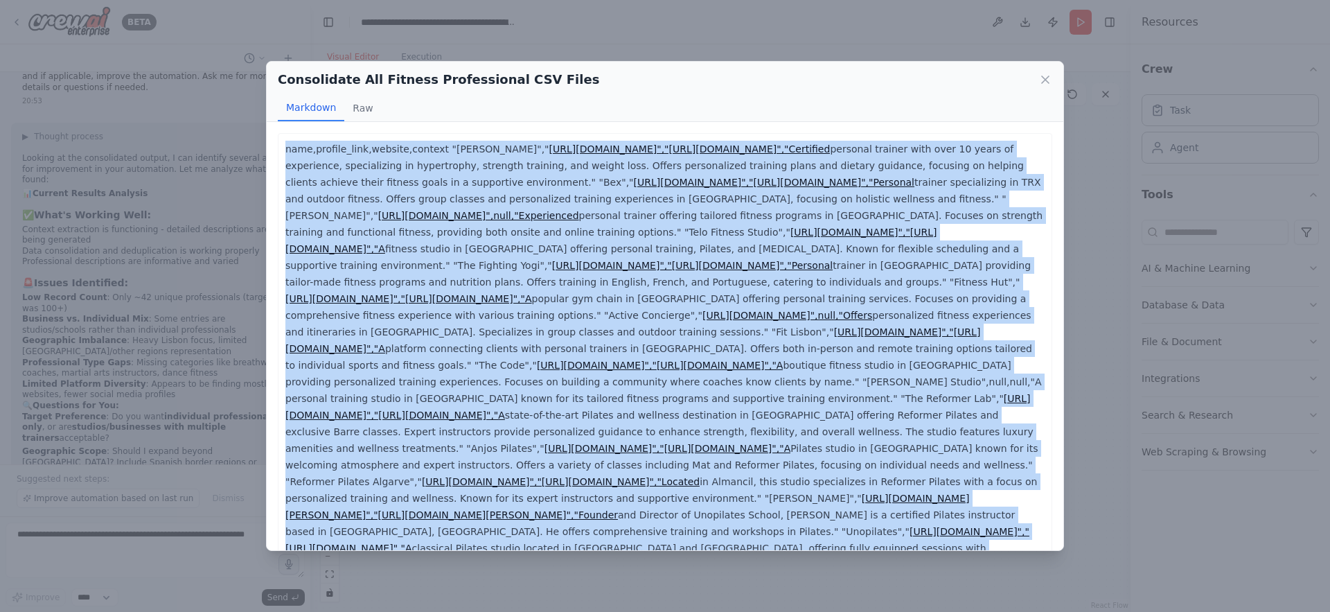
drag, startPoint x: 558, startPoint y: 529, endPoint x: 279, endPoint y: 151, distance: 469.6
copy p "lore,ipsumdo_sita,consect,adipisc "Elits Doeiu"," tempo://inc.utlaboree.dol/mag…"
click at [247, 188] on div "Consolidate All Fitness Professional CSV Files Markdown Raw name,profile_link,w…" at bounding box center [665, 306] width 1330 height 612
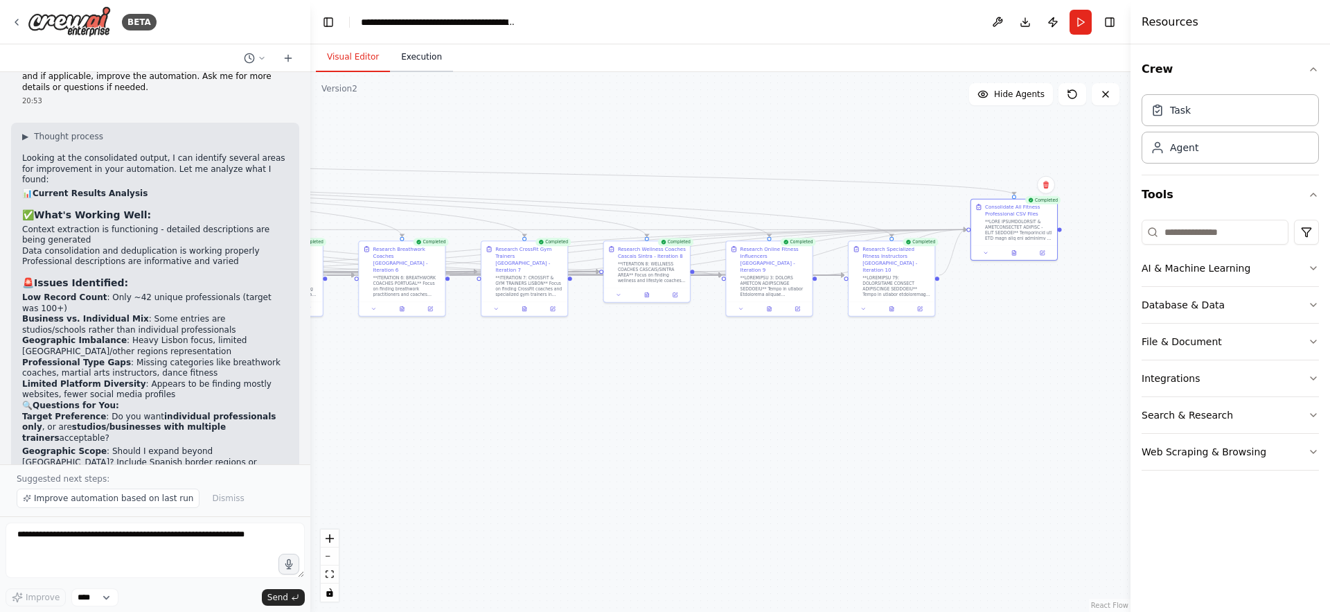
click at [413, 57] on button "Execution" at bounding box center [421, 57] width 63 height 29
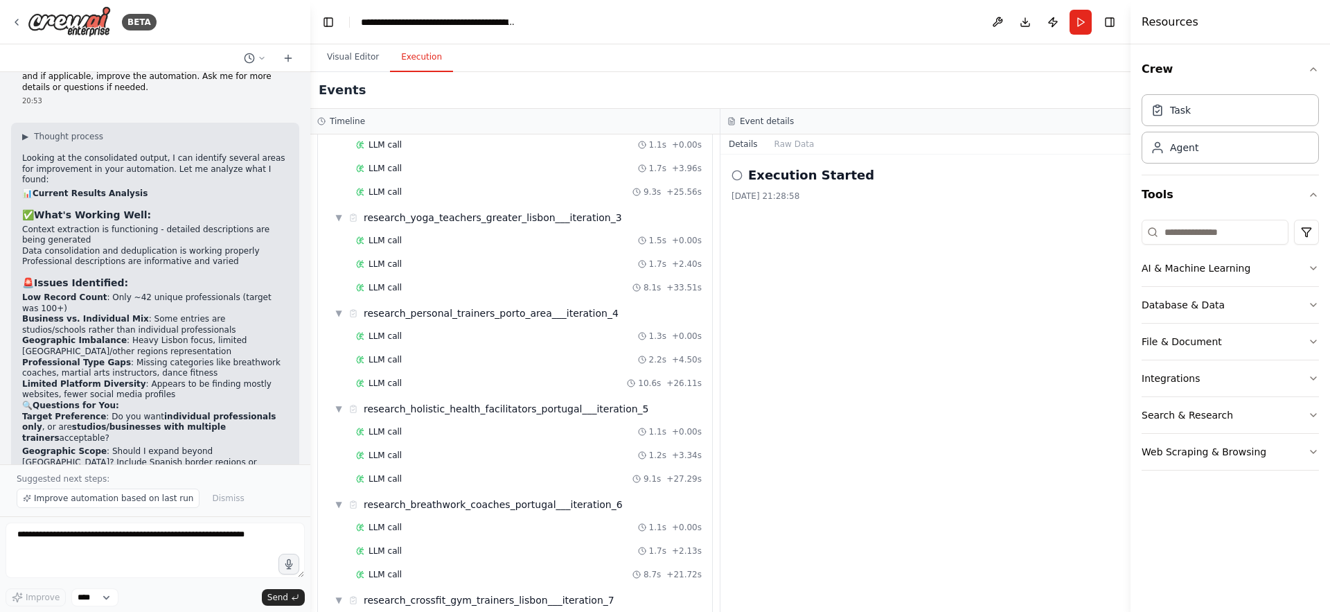
scroll to position [1639, 0]
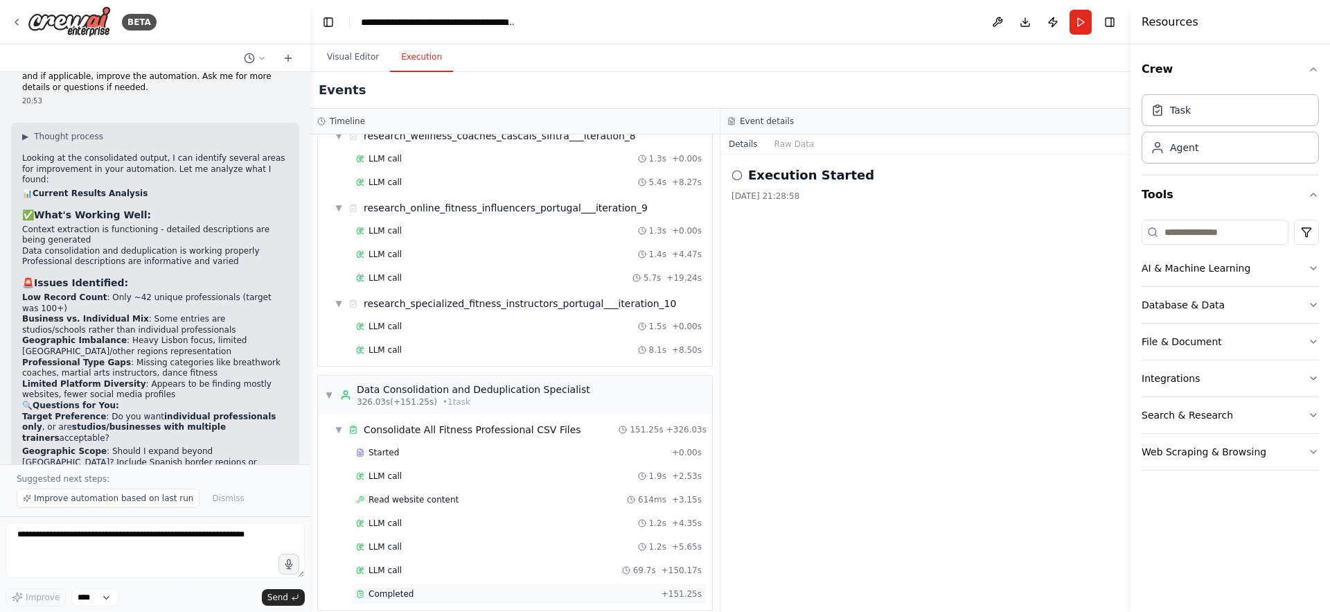
click at [405, 588] on span "Completed" at bounding box center [391, 593] width 45 height 11
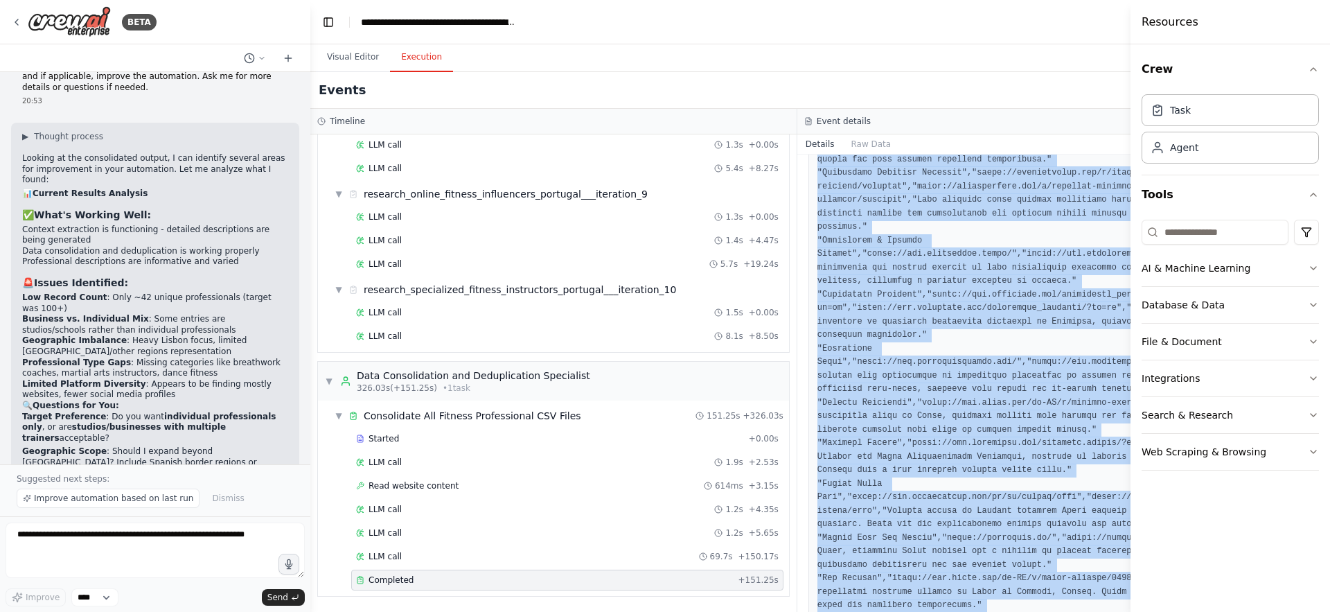
scroll to position [4184, 0]
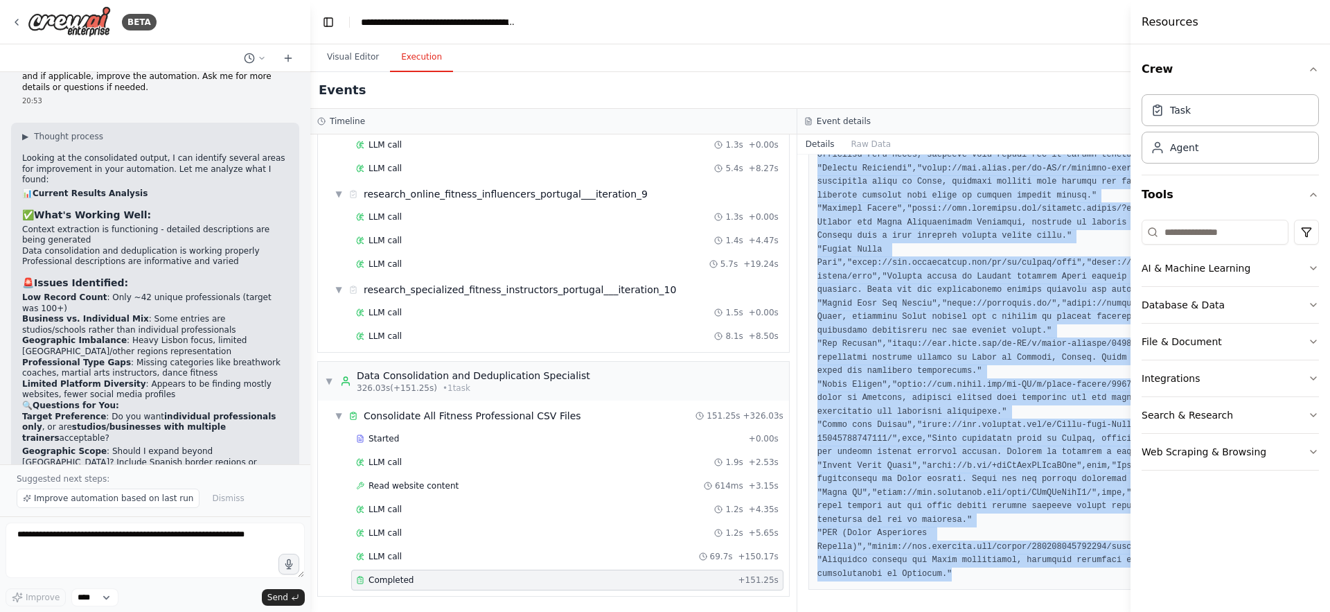
drag, startPoint x: 822, startPoint y: 371, endPoint x: 990, endPoint y: 584, distance: 271.4
copy pre "lore,ipsumdo_sita,consect,adipisc "Elits Doeiu","tempo://inc.utlaboree.dol/magn…"
